Goal: Task Accomplishment & Management: Complete application form

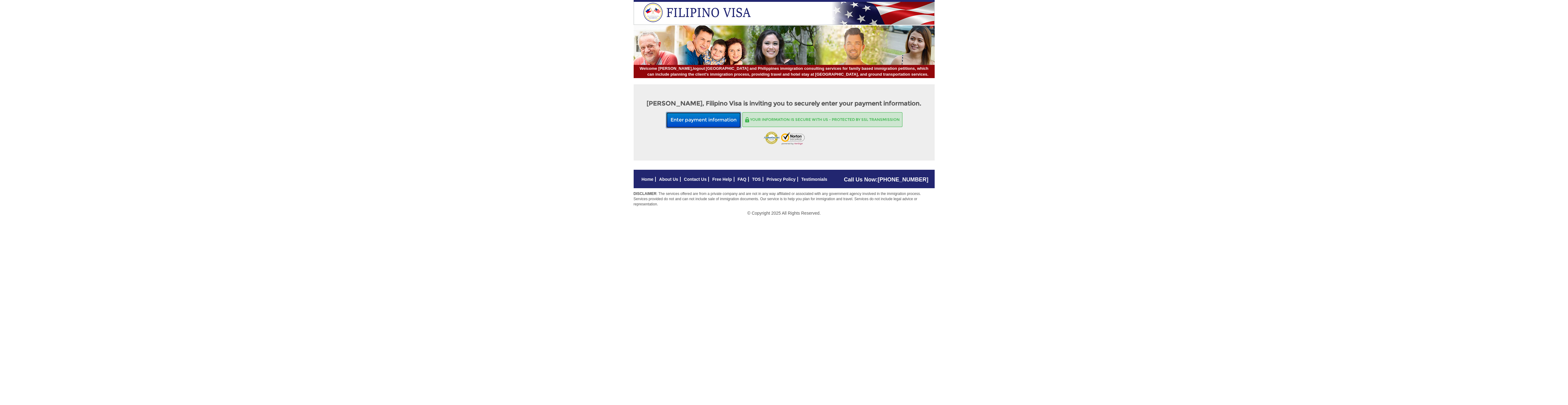
click at [696, 125] on button "Enter payment information" at bounding box center [704, 120] width 75 height 16
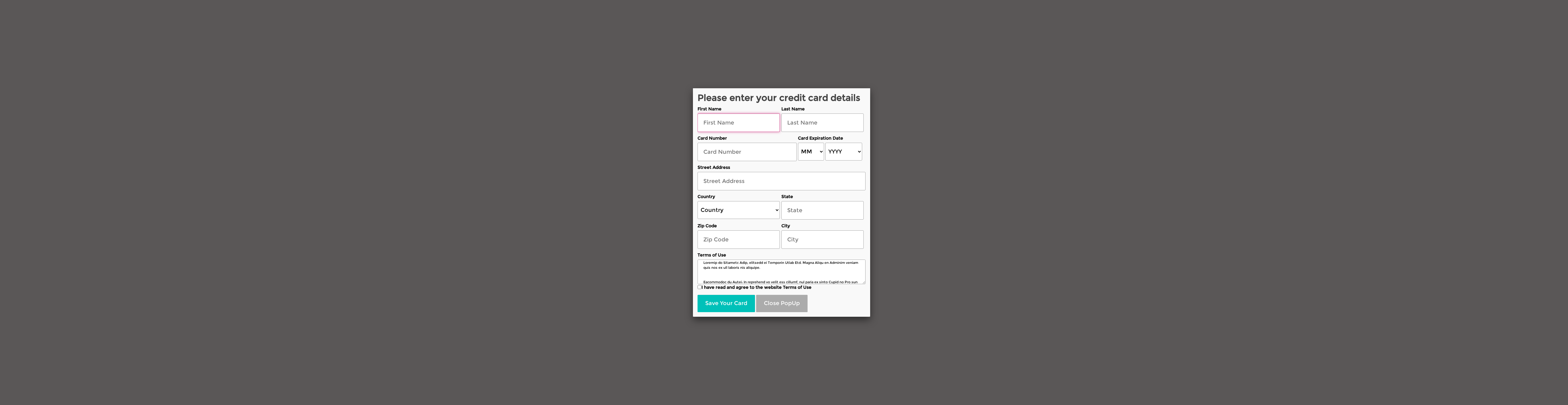
click at [756, 121] on input "text" at bounding box center [738, 122] width 82 height 18
type input "[PERSON_NAME]"
select select "11"
select select "2025"
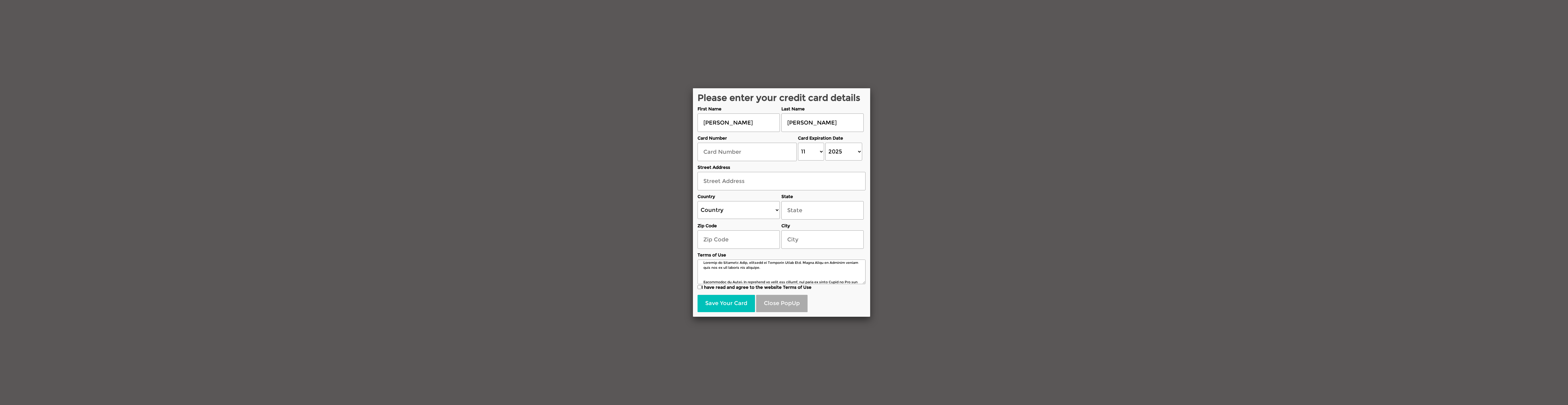
type input "[STREET_ADDRESS]"
type input "01501"
type input "[GEOGRAPHIC_DATA]"
click at [700, 287] on input "I have read and agree to the website Terms of Use" at bounding box center [699, 287] width 4 height 4
checkbox input "true"
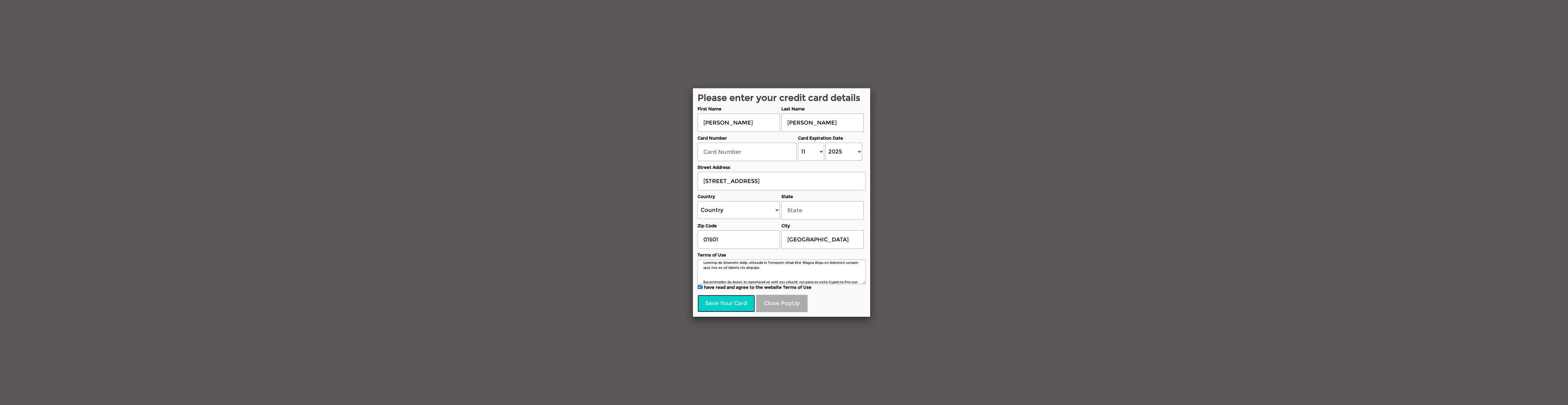
click at [733, 304] on button "Save Your Card" at bounding box center [726, 303] width 57 height 17
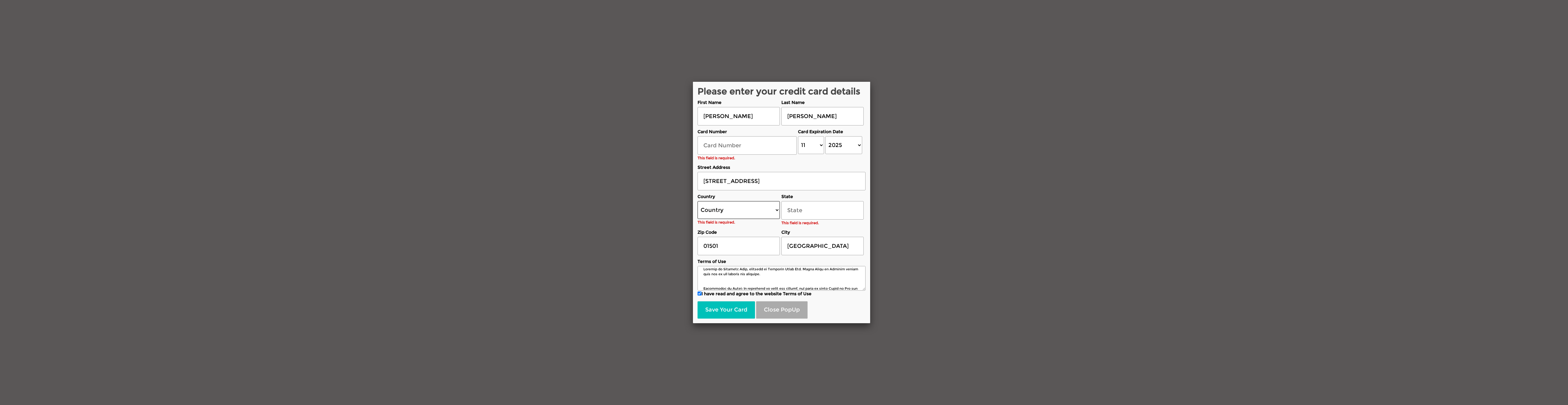
click at [742, 214] on select "Country [GEOGRAPHIC_DATA] [GEOGRAPHIC_DATA] [GEOGRAPHIC_DATA] [GEOGRAPHIC_DATA]…" at bounding box center [738, 210] width 82 height 18
select select "US"
click at [698, 201] on select "Country [GEOGRAPHIC_DATA] [GEOGRAPHIC_DATA] [GEOGRAPHIC_DATA] [GEOGRAPHIC_DATA]…" at bounding box center [738, 210] width 82 height 18
click at [824, 204] on div "State This field is required. State [US_STATE] [US_STATE] [US_STATE] [US_STATE]…" at bounding box center [822, 208] width 82 height 35
click at [821, 217] on select "State [US_STATE] [US_STATE] [US_STATE] [US_STATE] [US_STATE] [US_STATE] [US_STA…" at bounding box center [822, 216] width 82 height 18
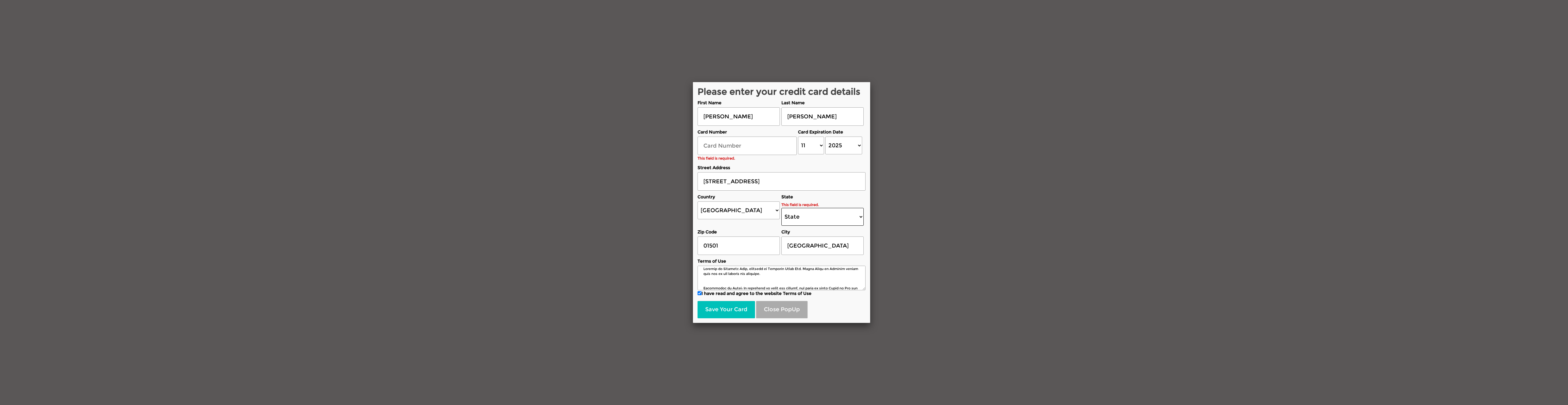
click at [832, 210] on select "State [US_STATE] [US_STATE] [US_STATE] [US_STATE] [US_STATE] [US_STATE] [US_STA…" at bounding box center [822, 216] width 82 height 18
select select "[US_STATE]"
click at [782, 208] on select "State [US_STATE] [US_STATE] [US_STATE] [US_STATE] [US_STATE] [US_STATE] [US_STA…" at bounding box center [822, 216] width 82 height 18
click at [735, 275] on textarea at bounding box center [782, 278] width 168 height 24
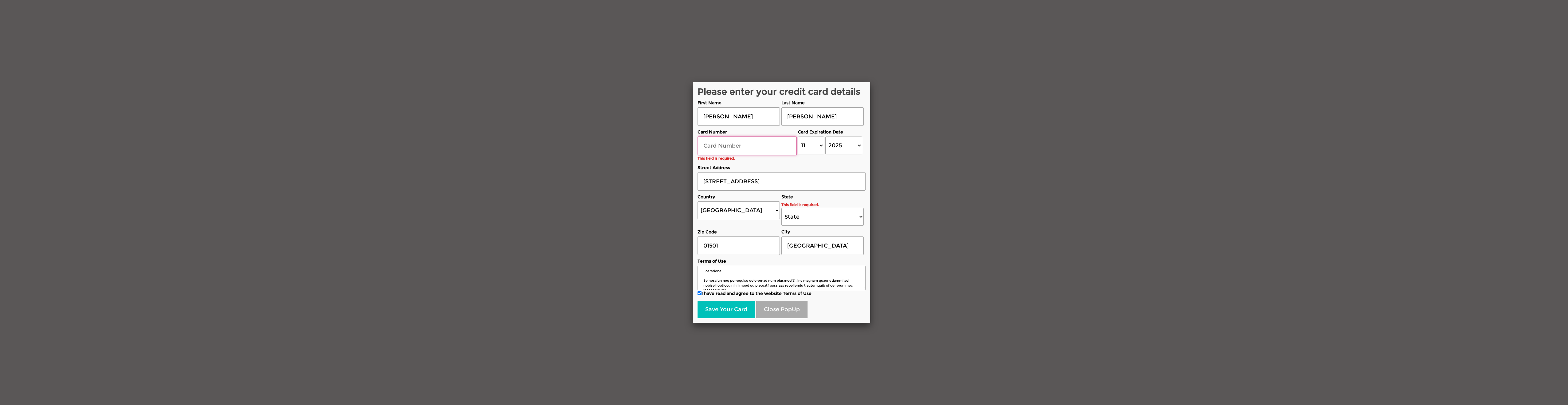
click at [771, 144] on input "text" at bounding box center [747, 146] width 99 height 18
drag, startPoint x: 769, startPoint y: 145, endPoint x: 773, endPoint y: 146, distance: 4.1
click at [769, 145] on input "text" at bounding box center [747, 146] width 99 height 18
type input "[CREDIT_CARD_NUMBER]"
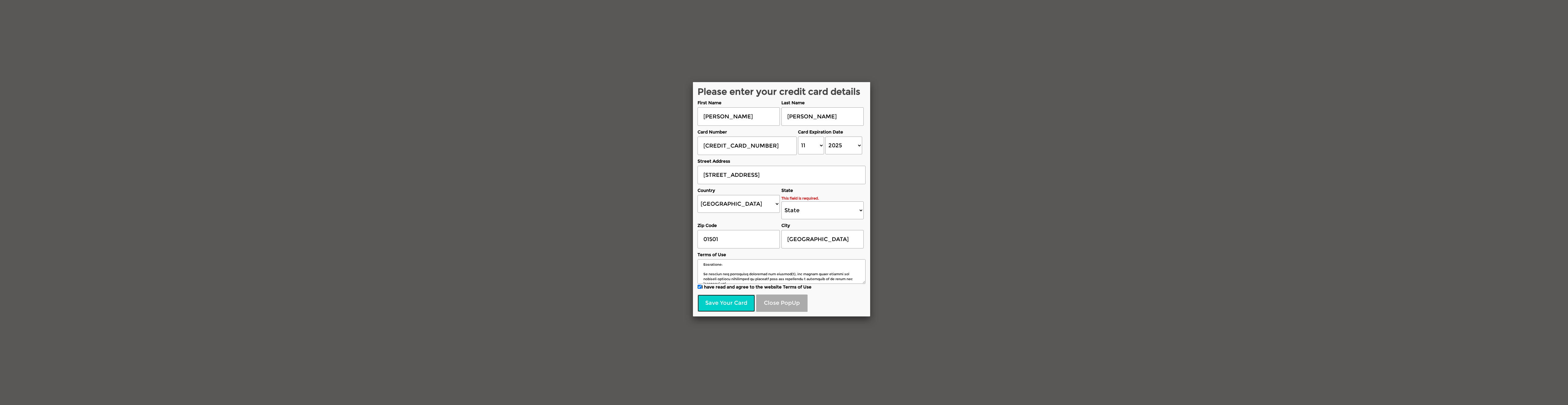
click at [730, 301] on button "Save Your Card" at bounding box center [726, 303] width 57 height 17
